Goal: Information Seeking & Learning: Learn about a topic

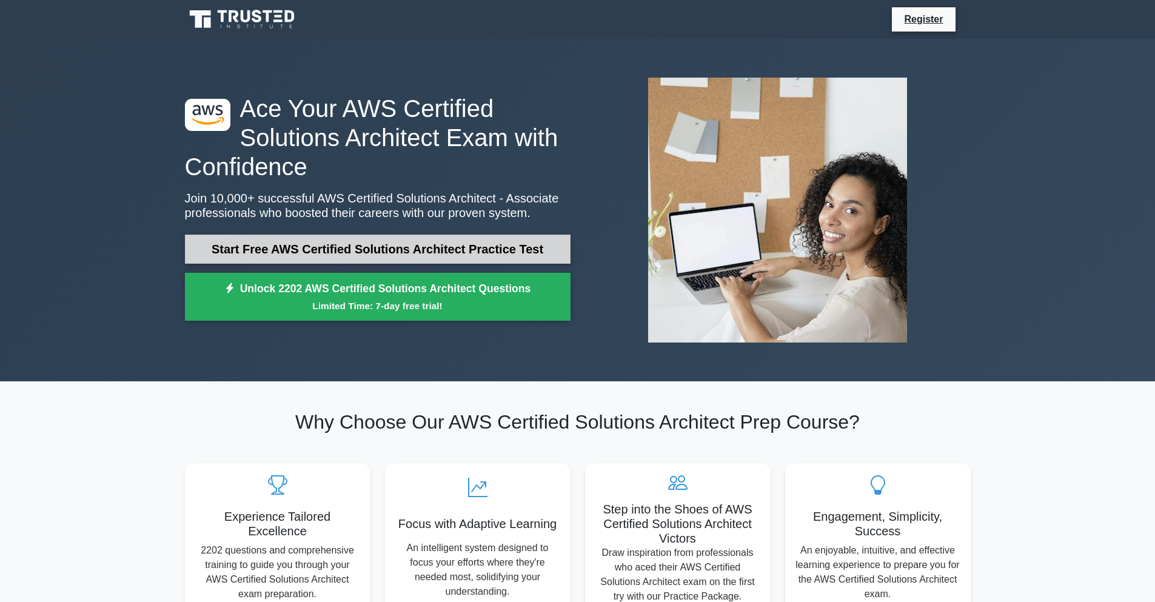
click at [307, 246] on link "Start Free AWS Certified Solutions Architect Practice Test" at bounding box center [377, 249] width 385 height 29
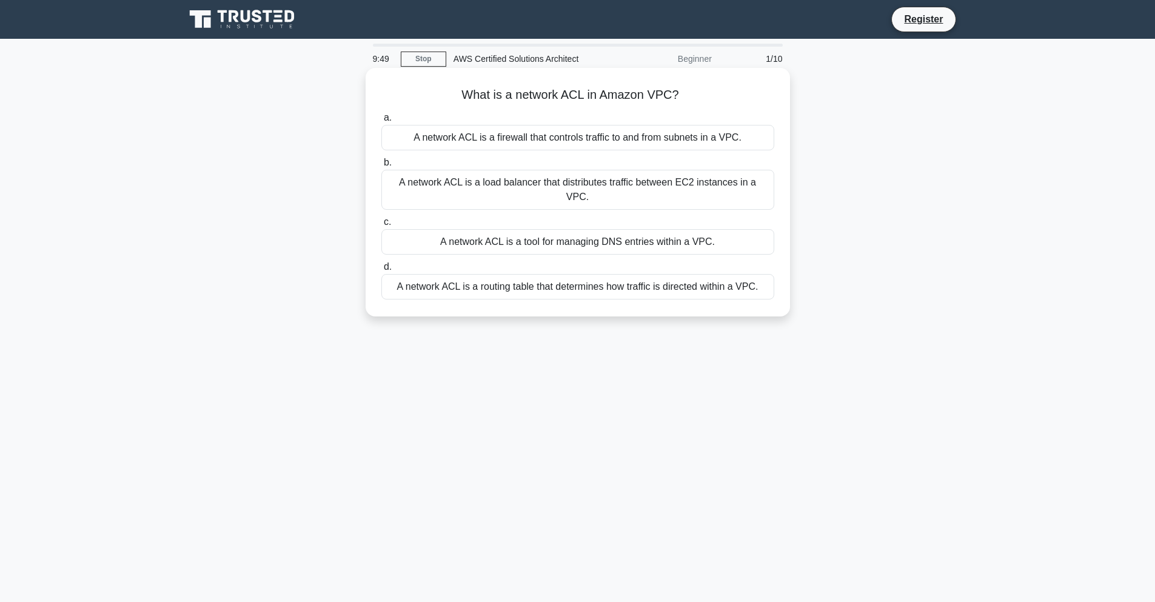
click at [476, 259] on label "d. A network ACL is a routing table that determines how traffic is directed wit…" at bounding box center [577, 279] width 393 height 40
click at [381, 263] on input "d. A network ACL is a routing table that determines how traffic is directed wit…" at bounding box center [381, 267] width 0 height 8
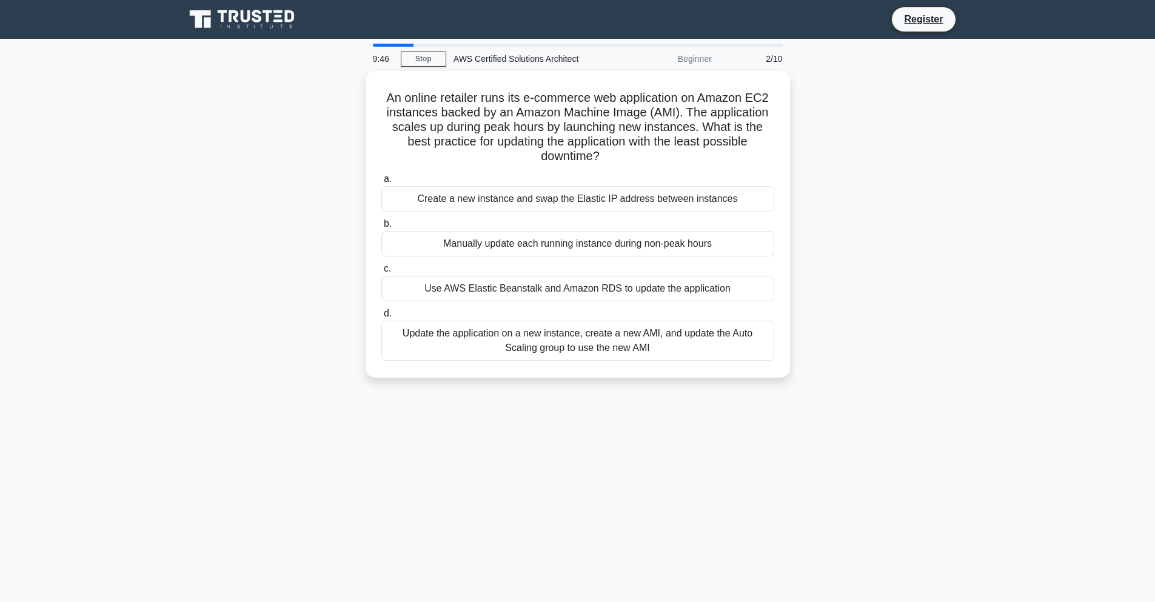
click at [385, 42] on main "9:46 Stop AWS Certified Solutions Architect Beginner 2/10 An online retailer ru…" at bounding box center [577, 347] width 1155 height 616
click at [380, 42] on main "9:46 Stop AWS Certified Solutions Architect Beginner 2/10 An online retailer ru…" at bounding box center [577, 347] width 1155 height 616
click at [379, 44] on div at bounding box center [393, 45] width 41 height 3
click at [376, 45] on main "9:45 Stop AWS Certified Solutions Architect Beginner 2/10 An online retailer ru…" at bounding box center [577, 347] width 1155 height 616
click at [375, 43] on main "9:45 Stop AWS Certified Solutions Architect Beginner 2/10 An online retailer ru…" at bounding box center [577, 347] width 1155 height 616
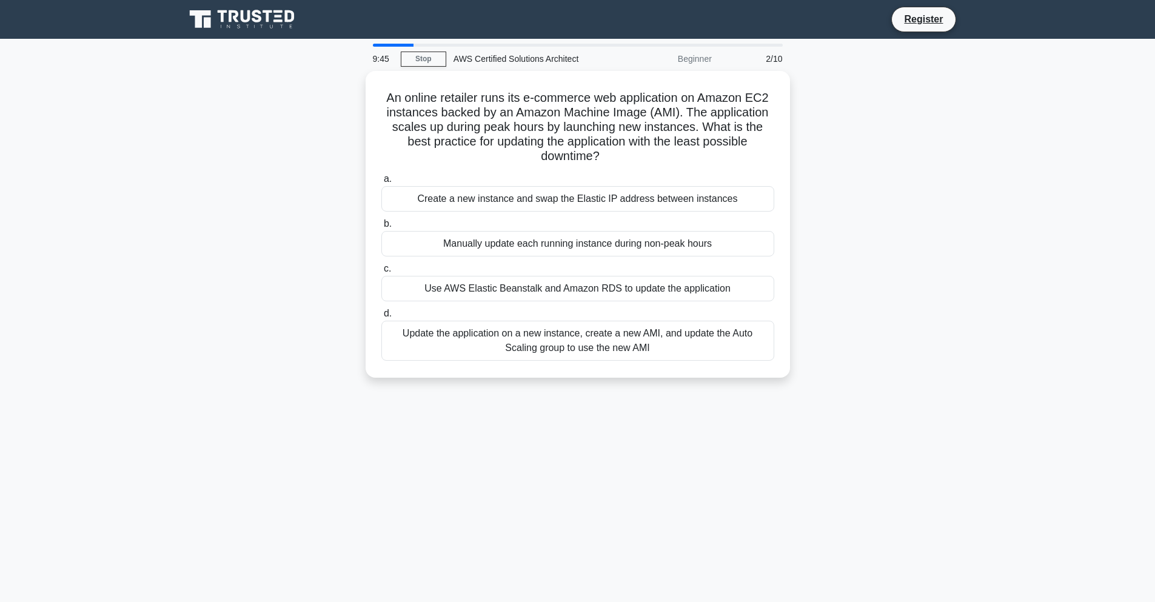
drag, startPoint x: 375, startPoint y: 43, endPoint x: 327, endPoint y: 73, distance: 55.8
click at [330, 72] on div "An online retailer runs its e-commerce web application on Amazon EC2 instances …" at bounding box center [578, 231] width 800 height 321
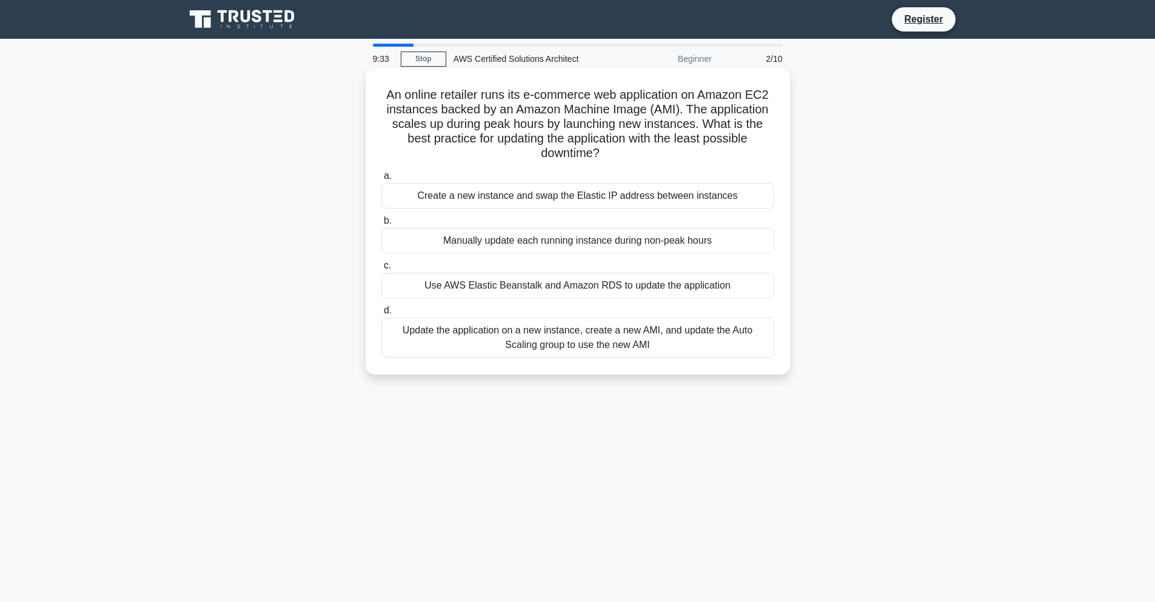
drag, startPoint x: 385, startPoint y: 93, endPoint x: 758, endPoint y: 152, distance: 378.0
click at [758, 152] on h5 "An online retailer runs its e-commerce web application on Amazon EC2 instances …" at bounding box center [577, 124] width 395 height 74
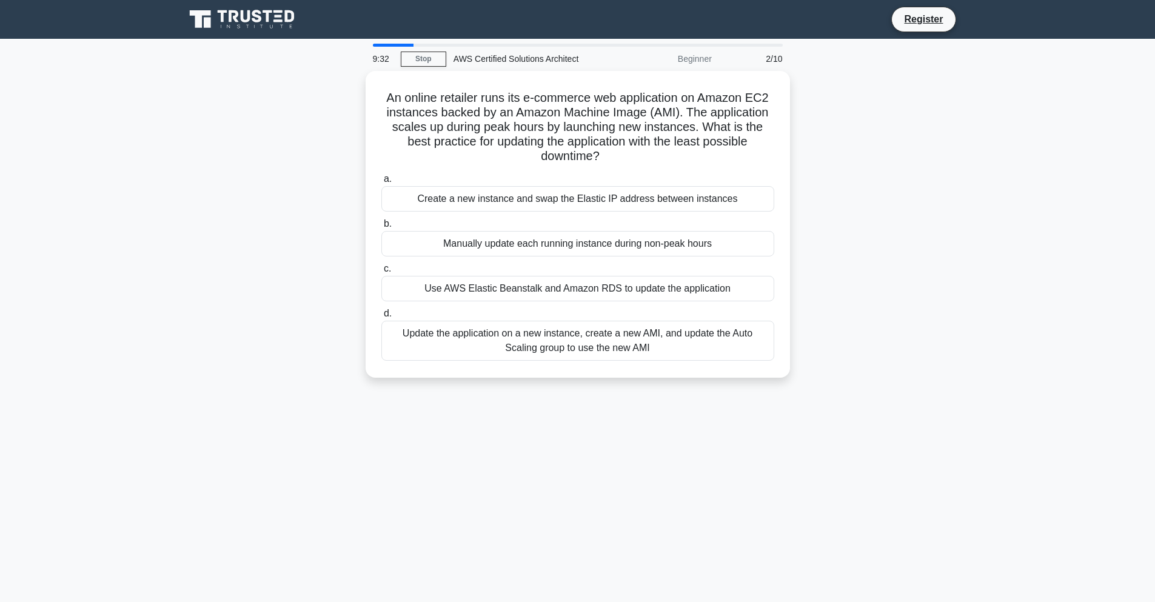
click at [910, 124] on div "An online retailer runs its e-commerce web application on Amazon EC2 instances …" at bounding box center [578, 231] width 800 height 321
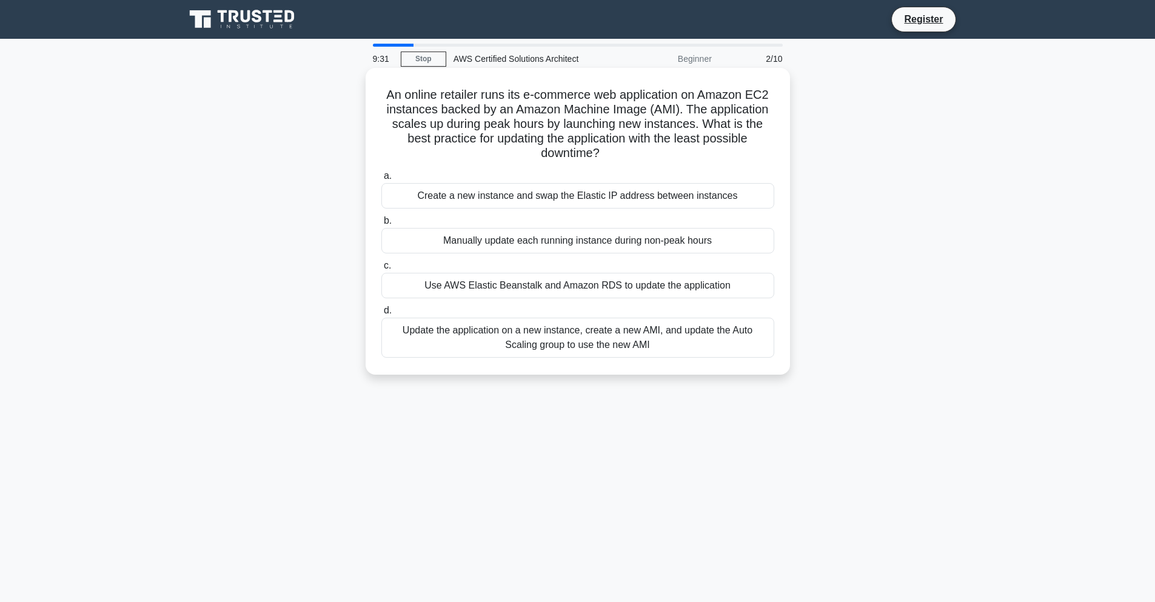
click at [749, 81] on div "An online retailer runs its e-commerce web application on Amazon EC2 instances …" at bounding box center [577, 221] width 415 height 297
click at [633, 283] on div "Use AWS Elastic Beanstalk and Amazon RDS to update the application" at bounding box center [577, 285] width 393 height 25
click at [381, 270] on input "c. Use AWS Elastic Beanstalk and Amazon RDS to update the application" at bounding box center [381, 266] width 0 height 8
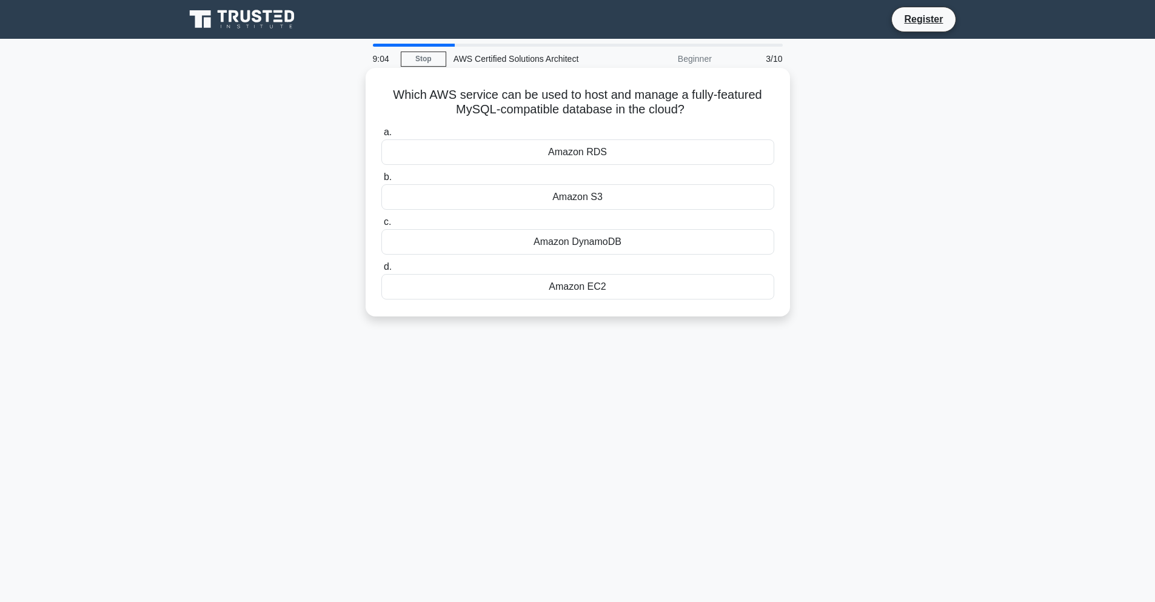
click at [581, 161] on div "Amazon RDS" at bounding box center [577, 151] width 393 height 25
click at [381, 136] on input "a. Amazon RDS" at bounding box center [381, 132] width 0 height 8
click at [601, 245] on div "AWS IAM" at bounding box center [577, 241] width 393 height 25
click at [381, 226] on input "c. AWS IAM" at bounding box center [381, 222] width 0 height 8
click at [638, 153] on div "Amazon RDS" at bounding box center [577, 151] width 393 height 25
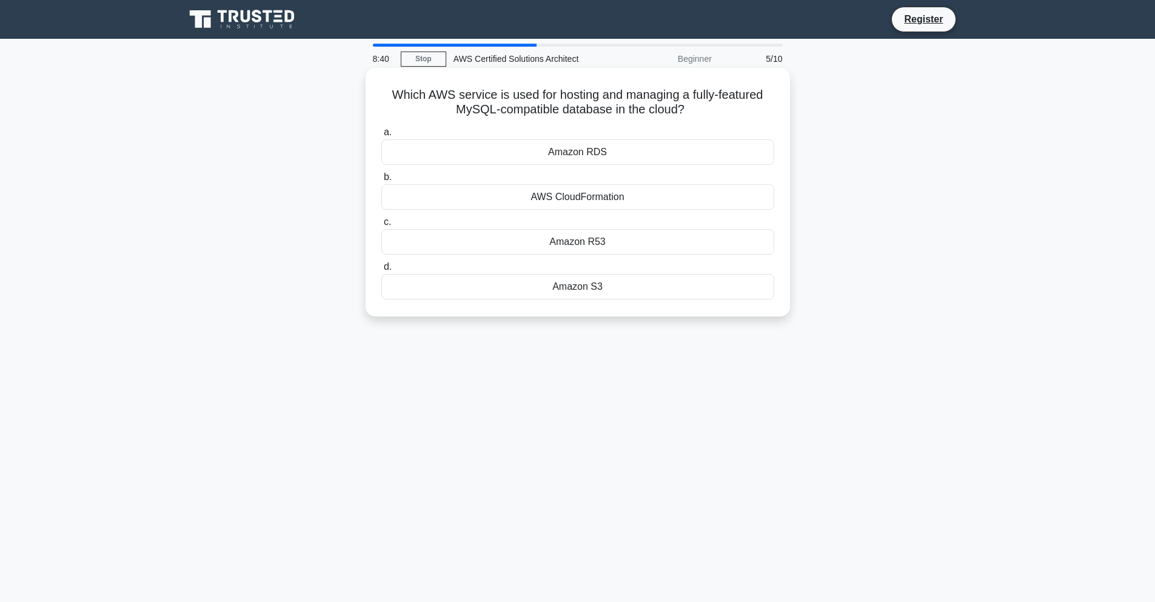
click at [381, 136] on input "a. Amazon RDS" at bounding box center [381, 132] width 0 height 8
click at [536, 148] on div "AWS Cost Explorer" at bounding box center [577, 151] width 393 height 25
click at [381, 136] on input "a. AWS Cost Explorer" at bounding box center [381, 132] width 0 height 8
click at [572, 282] on div "Amazon DynamoDB" at bounding box center [577, 286] width 393 height 25
click at [381, 271] on input "d. Amazon DynamoDB" at bounding box center [381, 267] width 0 height 8
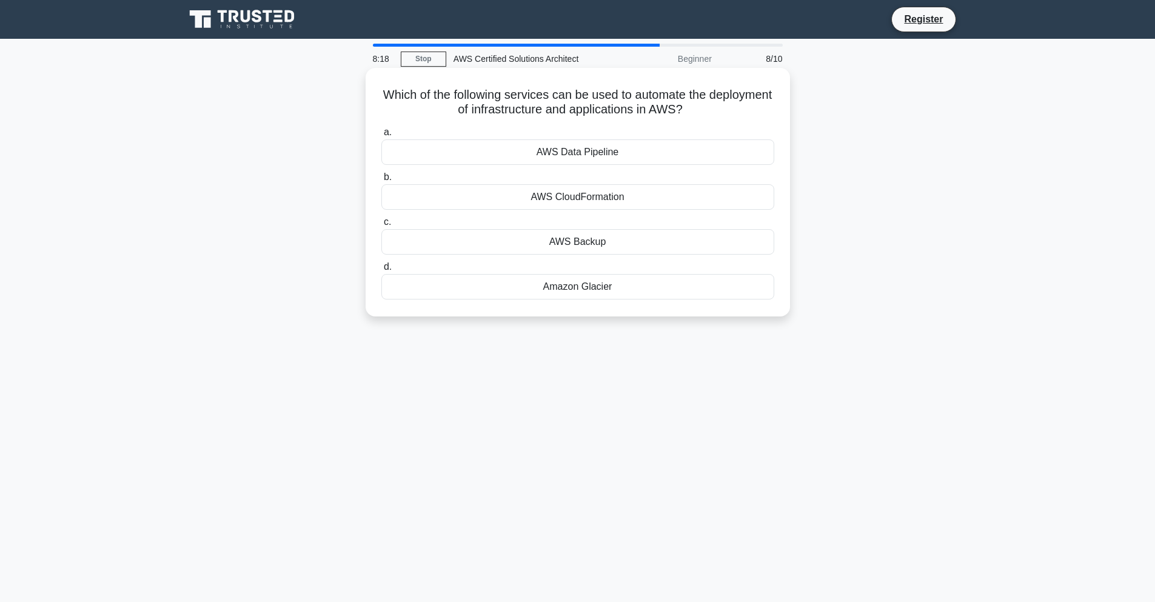
click at [535, 198] on div "AWS CloudFormation" at bounding box center [577, 196] width 393 height 25
click at [586, 196] on div "AWS CloudFormation" at bounding box center [577, 196] width 393 height 25
click at [381, 181] on input "b. AWS CloudFormation" at bounding box center [381, 177] width 0 height 8
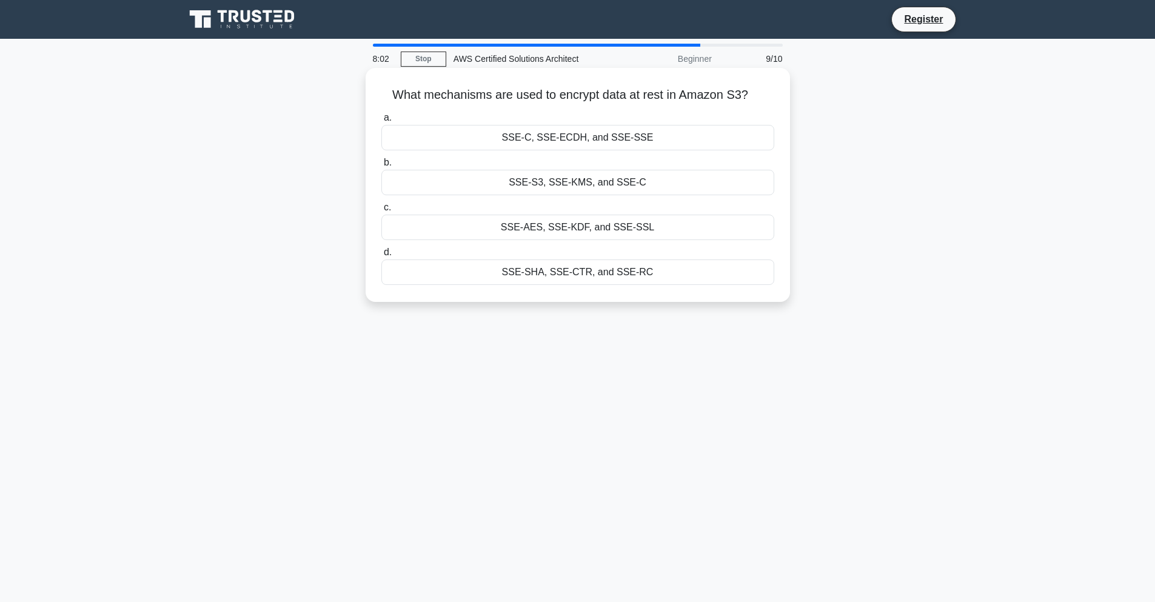
click at [566, 179] on div "SSE-S3, SSE-KMS, and SSE-C" at bounding box center [577, 182] width 393 height 25
click at [381, 167] on input "b. SSE-S3, SSE-KMS, and SSE-C" at bounding box center [381, 163] width 0 height 8
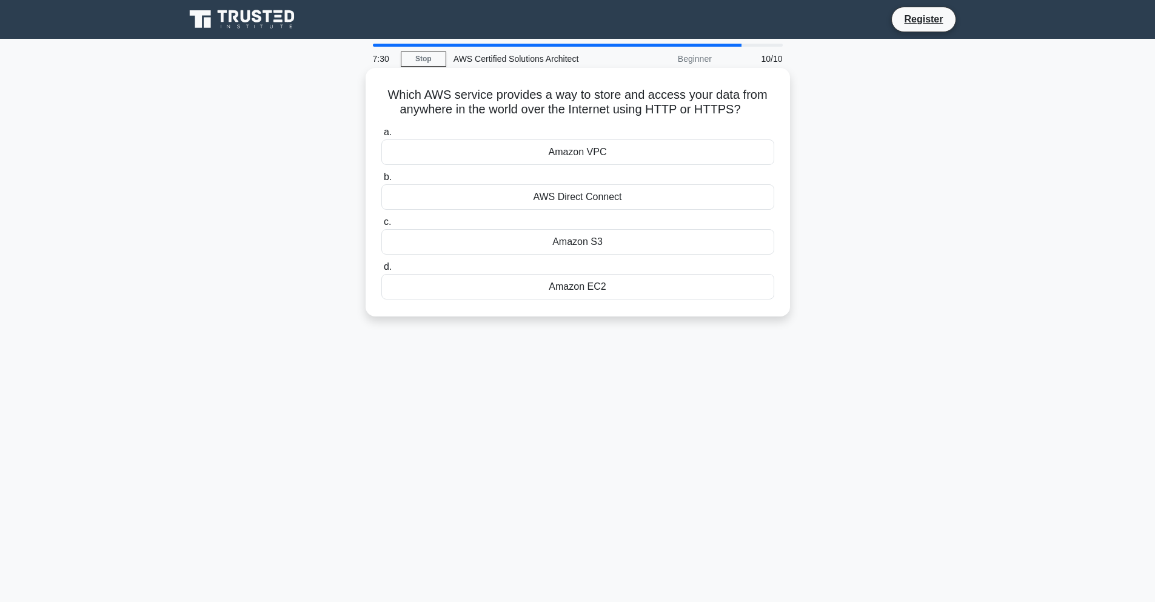
click at [655, 245] on div "Amazon S3" at bounding box center [577, 241] width 393 height 25
click at [381, 226] on input "c. Amazon S3" at bounding box center [381, 222] width 0 height 8
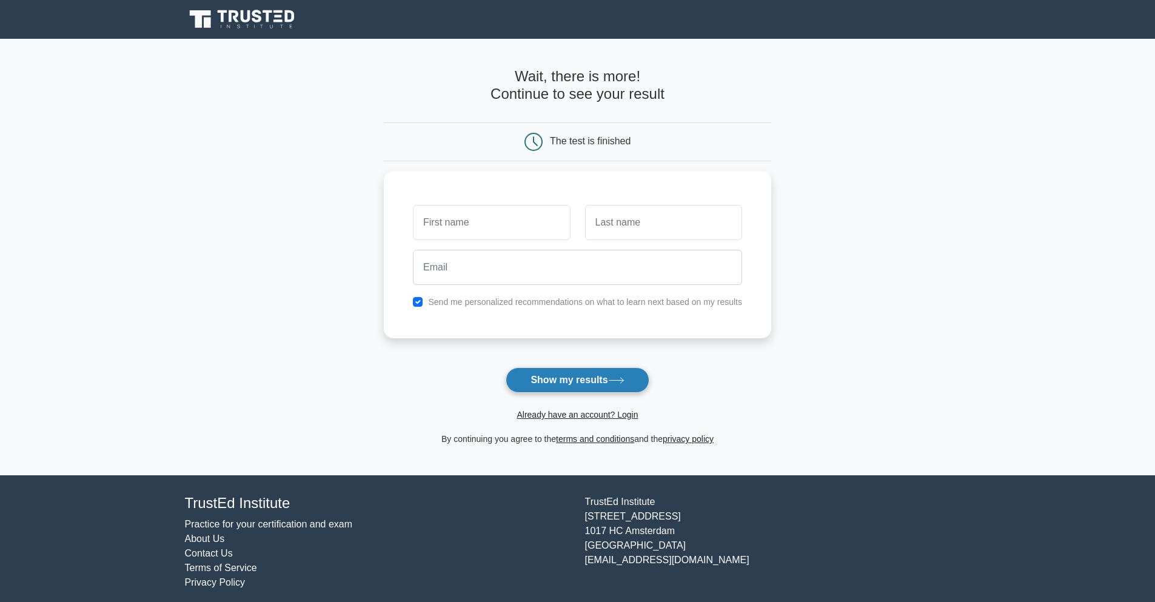
click at [598, 378] on button "Show my results" at bounding box center [577, 379] width 143 height 25
click at [512, 227] on input "text" at bounding box center [491, 219] width 157 height 35
click at [419, 301] on input "checkbox" at bounding box center [418, 299] width 10 height 10
checkbox input "false"
click at [470, 222] on input "text" at bounding box center [491, 219] width 157 height 35
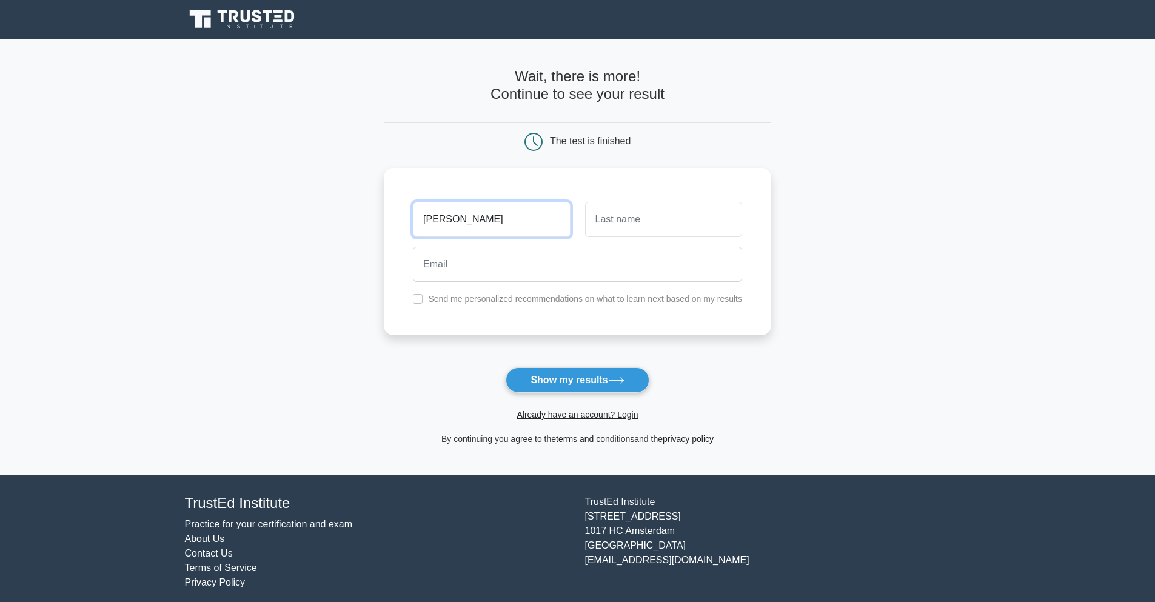
type input "[PERSON_NAME]"
type input "H"
type input "Potter"
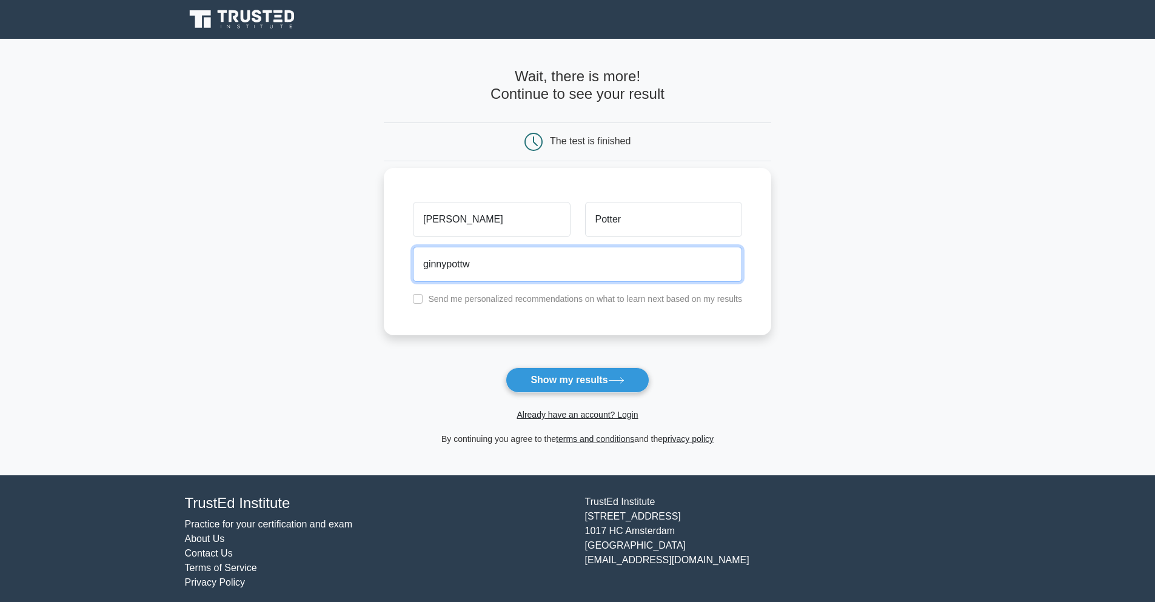
type input "ginnypott"
click at [506, 367] on button "Show my results" at bounding box center [577, 379] width 143 height 25
click at [524, 270] on input "ginnacalledme" at bounding box center [577, 264] width 329 height 35
type input "ginnacallme@gmail.com"
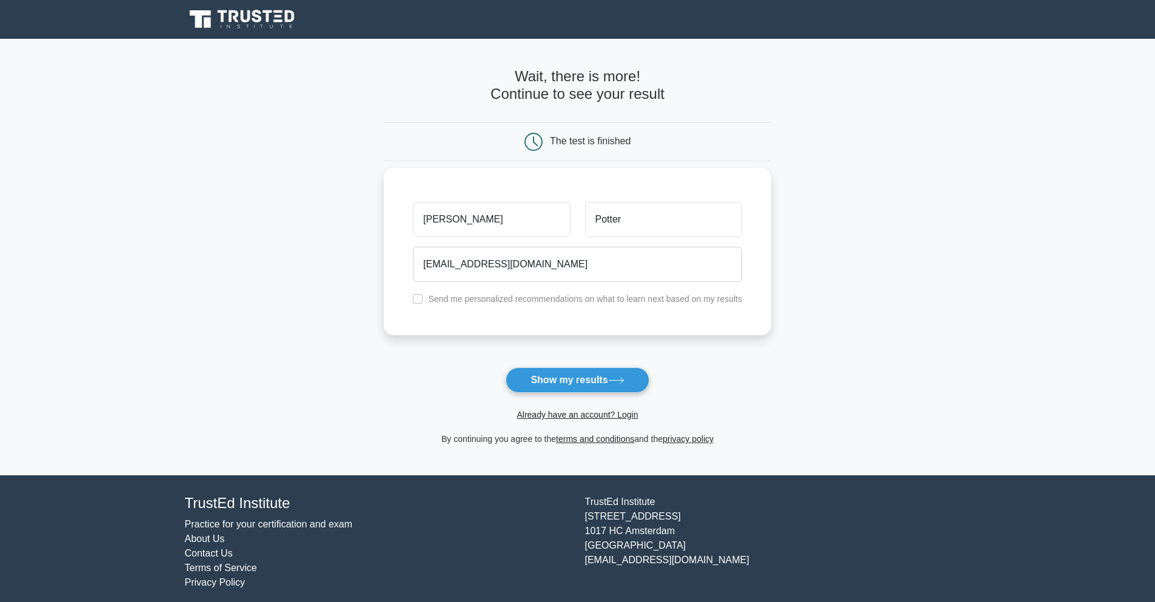
click at [441, 324] on div "Ginny Potter ginnacallme@gmail.com Send me personalized recommendations on what…" at bounding box center [577, 251] width 387 height 167
drag, startPoint x: 422, startPoint y: 264, endPoint x: 538, endPoint y: 262, distance: 115.8
click at [538, 262] on input "ginnacallme@gmail.com" at bounding box center [577, 264] width 329 height 35
click at [566, 269] on input "ginnacallme@gmail.com" at bounding box center [577, 264] width 329 height 35
click at [429, 323] on div "Ginny Potter ginnacallme@gmail.com Send me personalized recommendations on what…" at bounding box center [577, 251] width 387 height 167
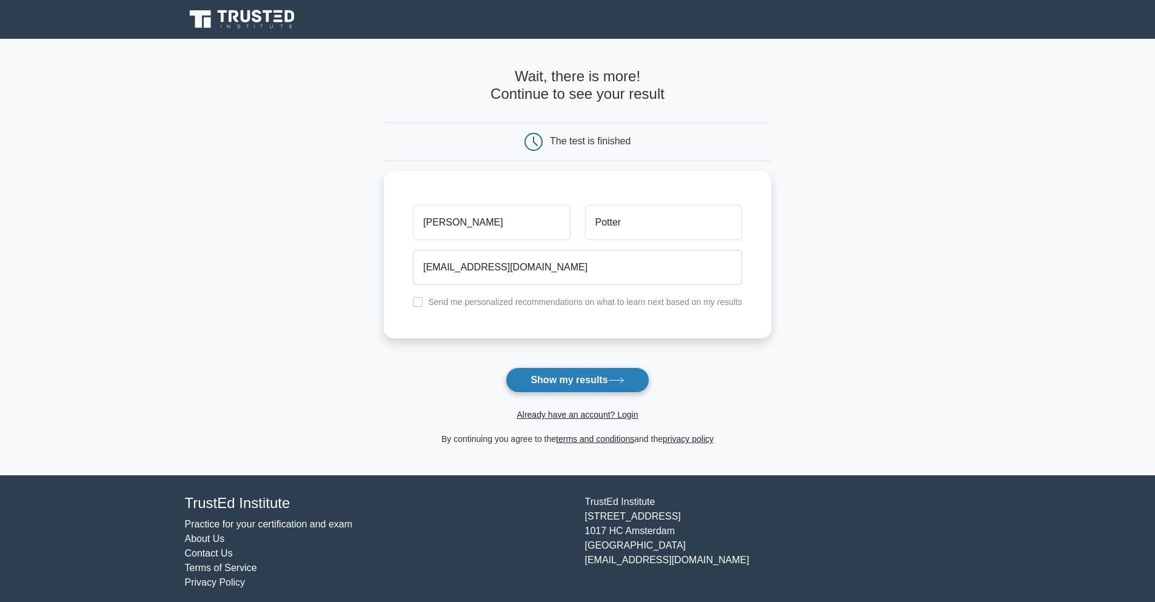
click at [562, 376] on button "Show my results" at bounding box center [577, 379] width 143 height 25
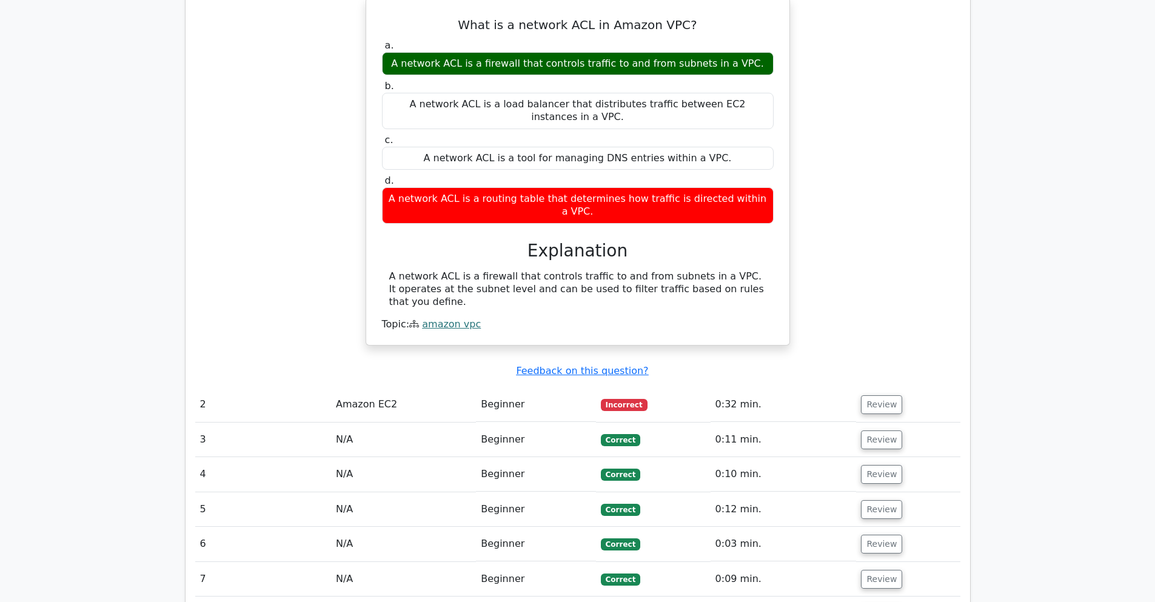
scroll to position [1030, 0]
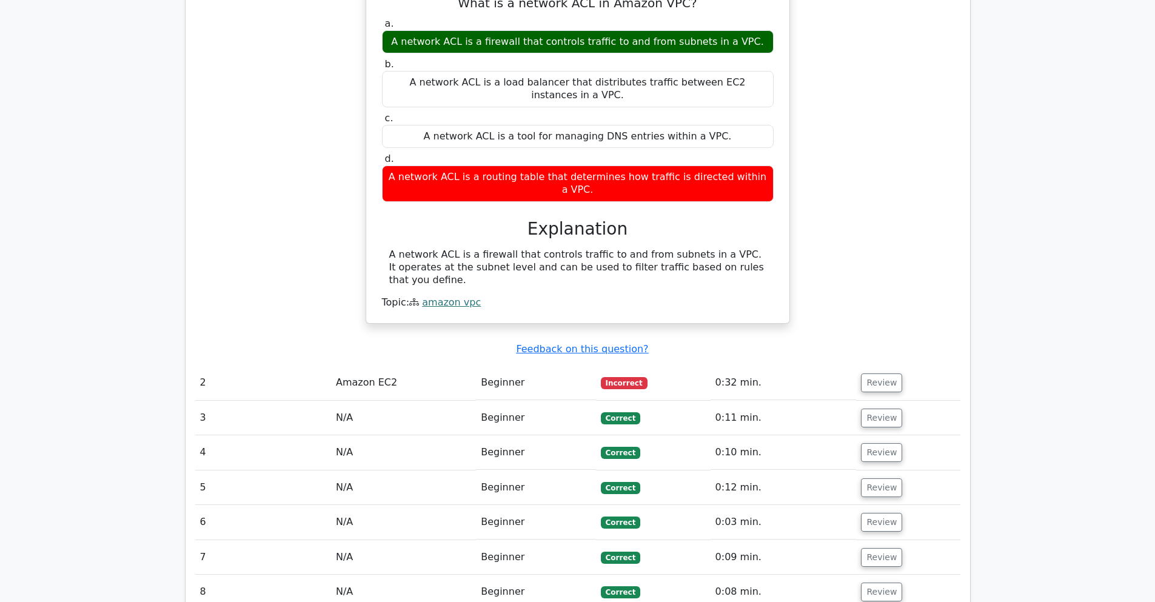
click at [364, 365] on td "Amazon EC2" at bounding box center [403, 382] width 145 height 35
click at [873, 373] on button "Review" at bounding box center [881, 382] width 41 height 19
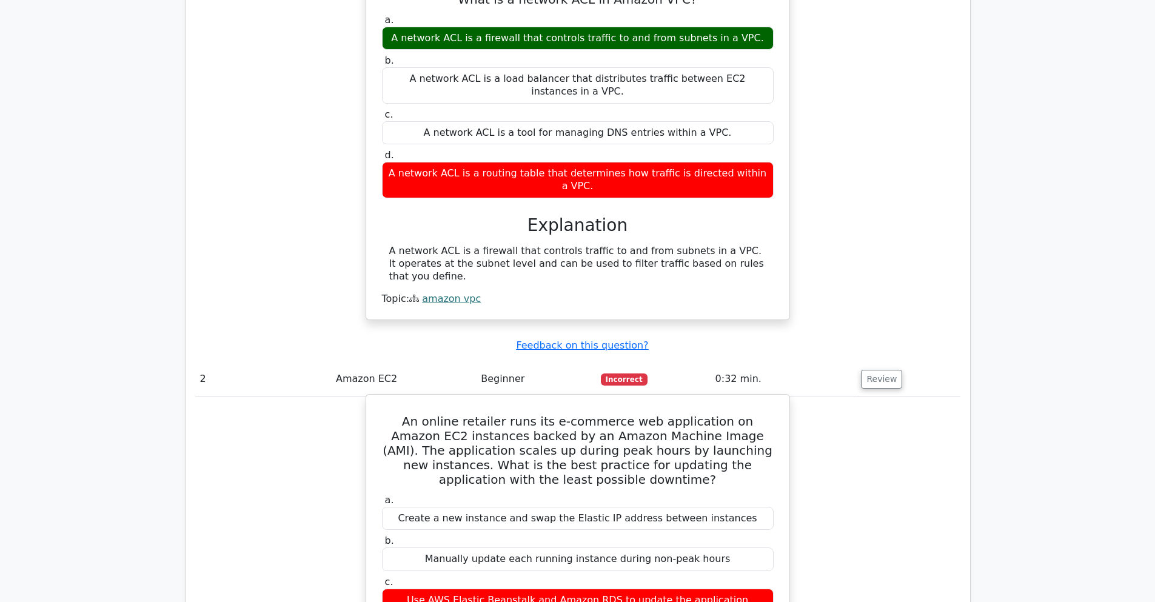
scroll to position [1152, 0]
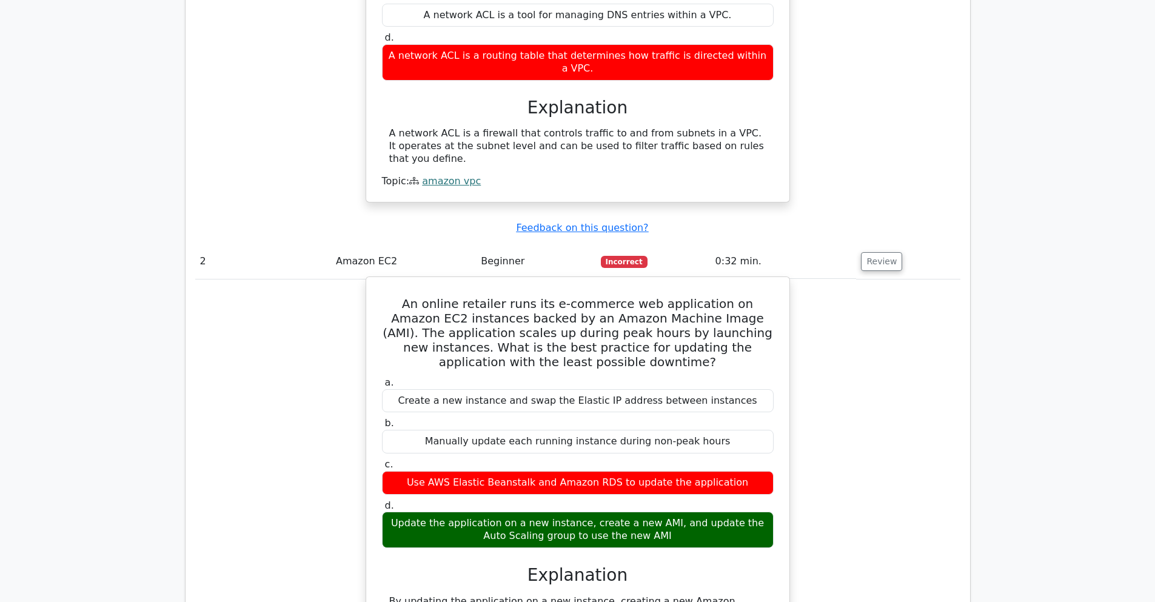
drag, startPoint x: 670, startPoint y: 443, endPoint x: 381, endPoint y: 423, distance: 289.2
click at [382, 512] on div "Update the application on a new instance, create a new AMI, and update the Auto…" at bounding box center [578, 530] width 392 height 36
click at [459, 512] on div "Update the application on a new instance, create a new AMI, and update the Auto…" at bounding box center [578, 530] width 392 height 36
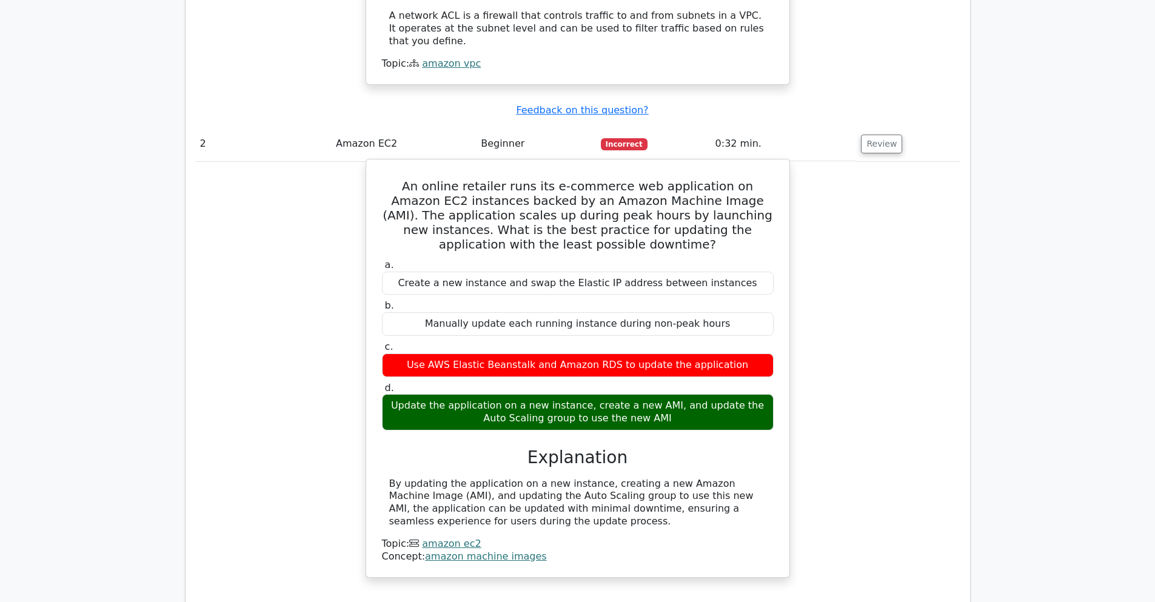
scroll to position [970, 0]
